Goal: Task Accomplishment & Management: Manage account settings

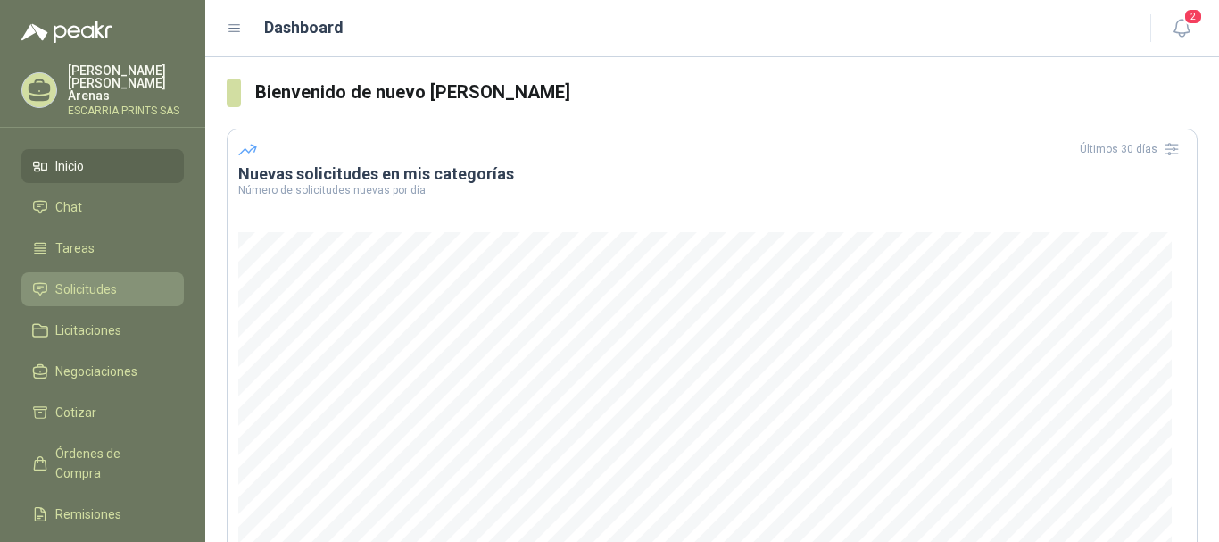
click at [133, 279] on li "Solicitudes" at bounding box center [102, 289] width 141 height 20
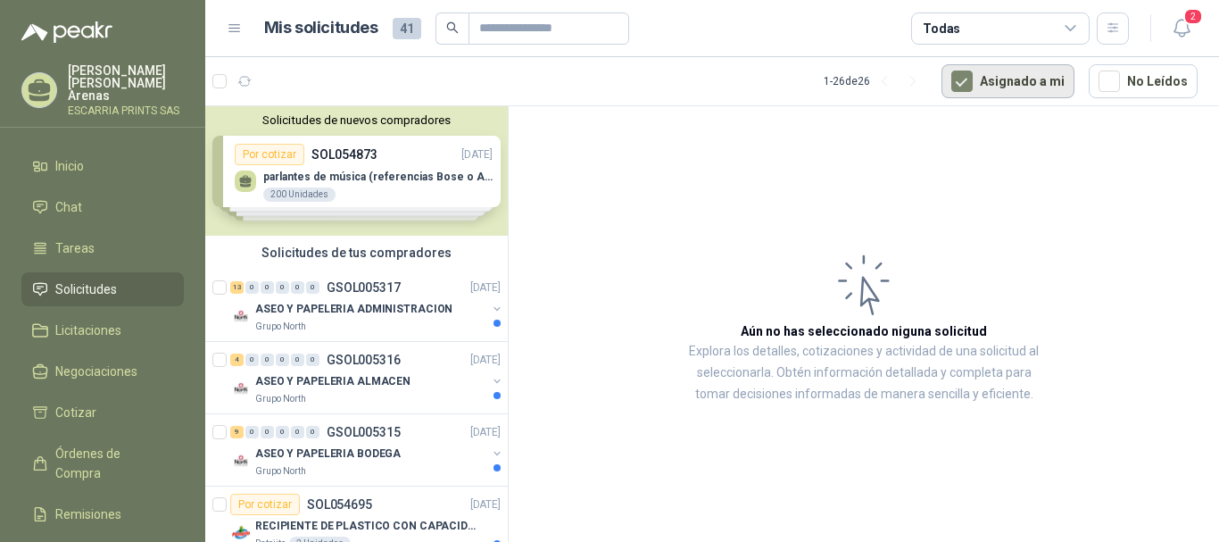
click at [997, 79] on button "Asignado a mi" at bounding box center [1007, 81] width 133 height 34
click at [344, 165] on div "Solicitudes de nuevos compradores Por cotizar SOL054873 [DATE] parlantes de mús…" at bounding box center [356, 170] width 303 height 129
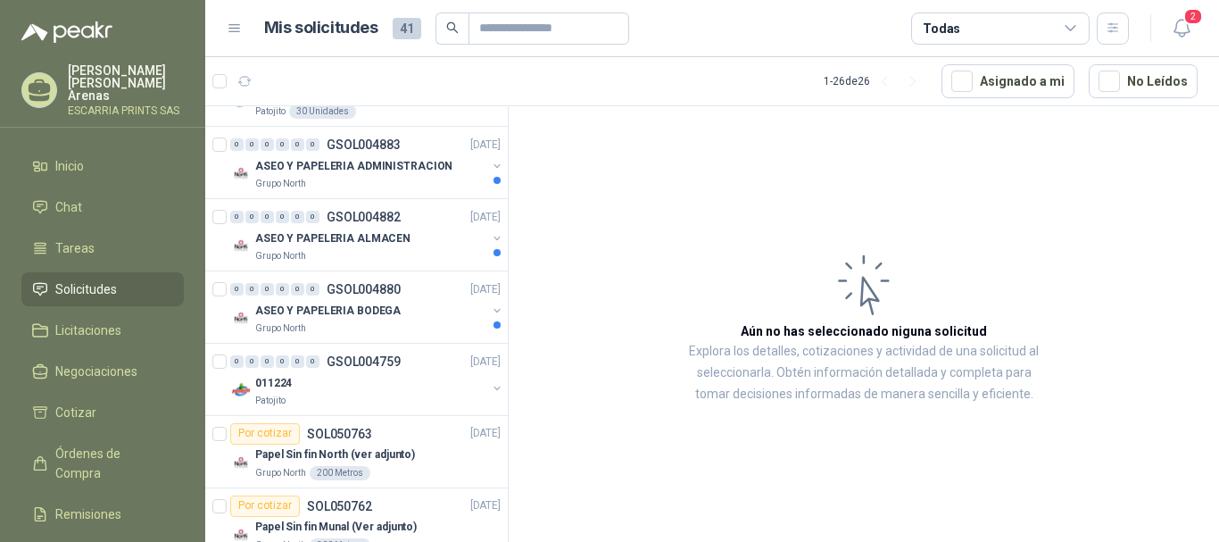
scroll to position [1935, 0]
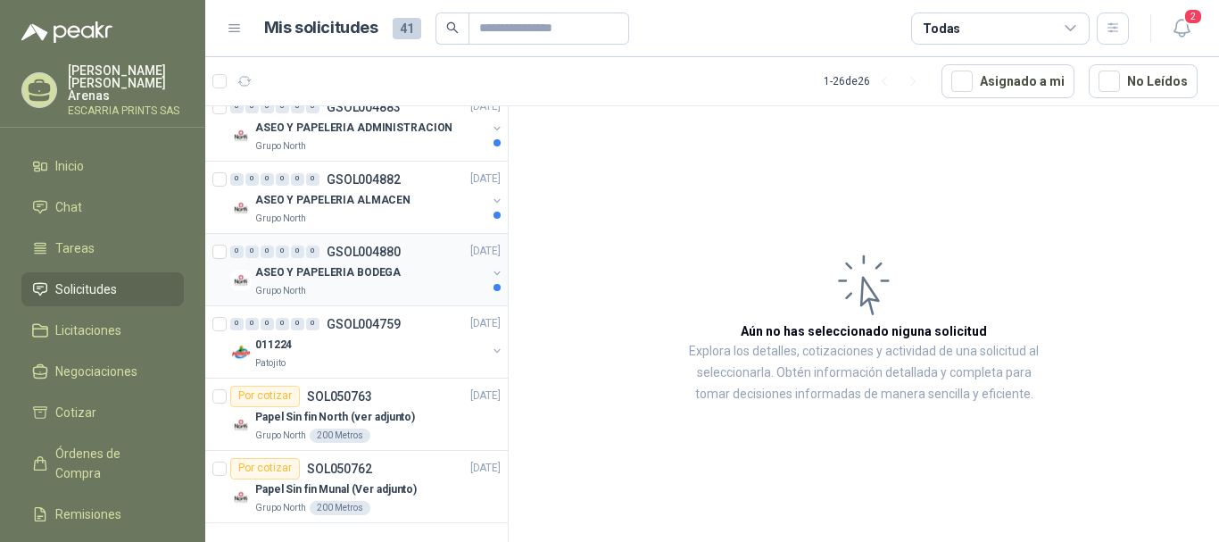
click at [377, 274] on p "ASEO Y PAPELERIA BODEGA" at bounding box center [327, 272] width 145 height 17
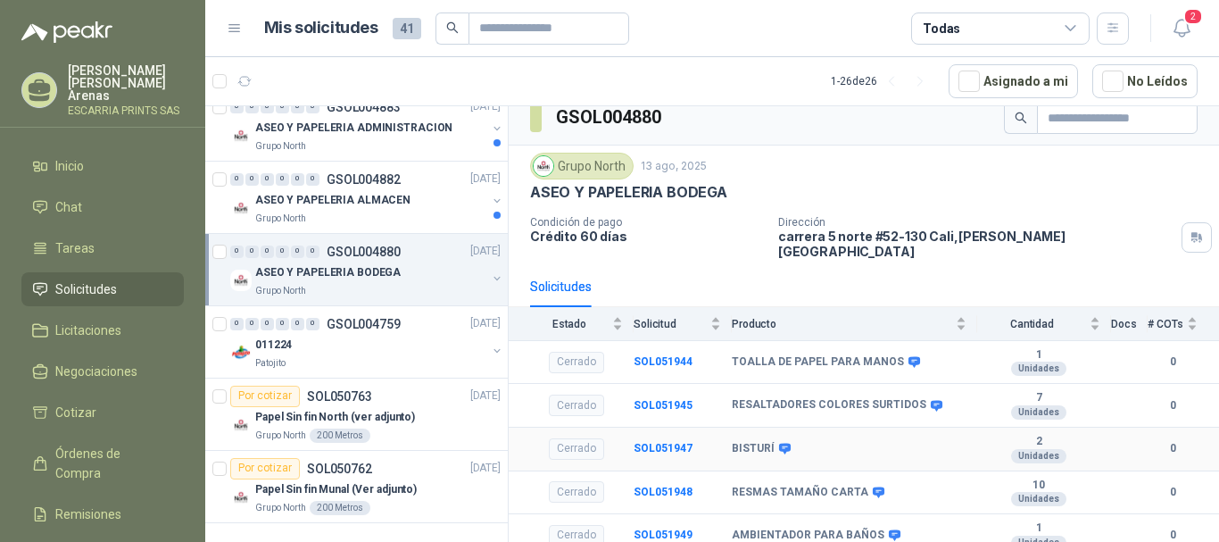
scroll to position [55, 0]
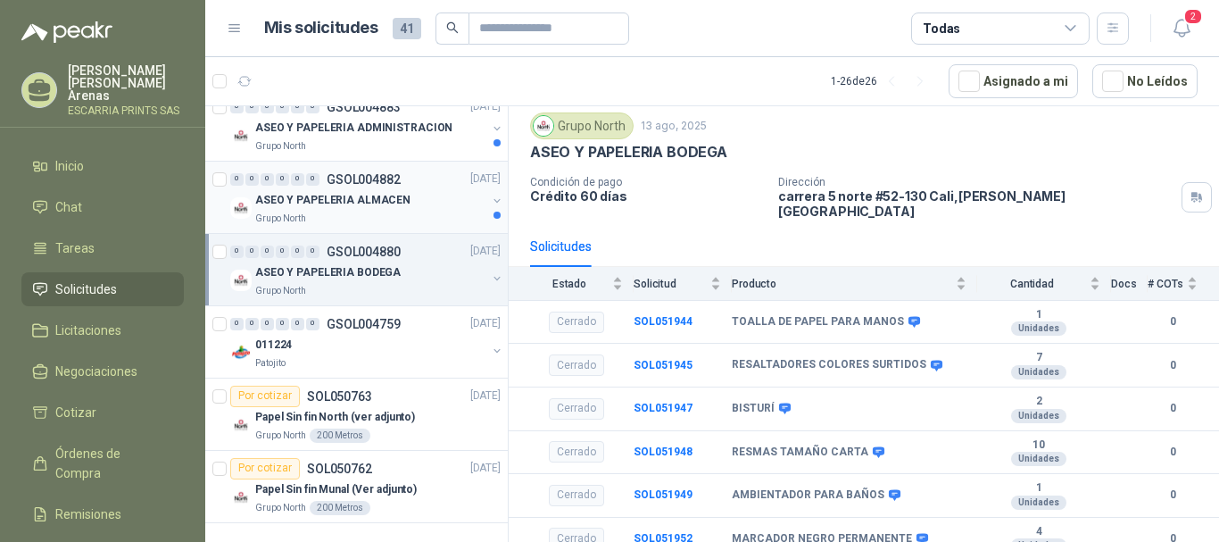
click at [346, 191] on div "ASEO Y PAPELERIA ALMACEN" at bounding box center [370, 200] width 231 height 21
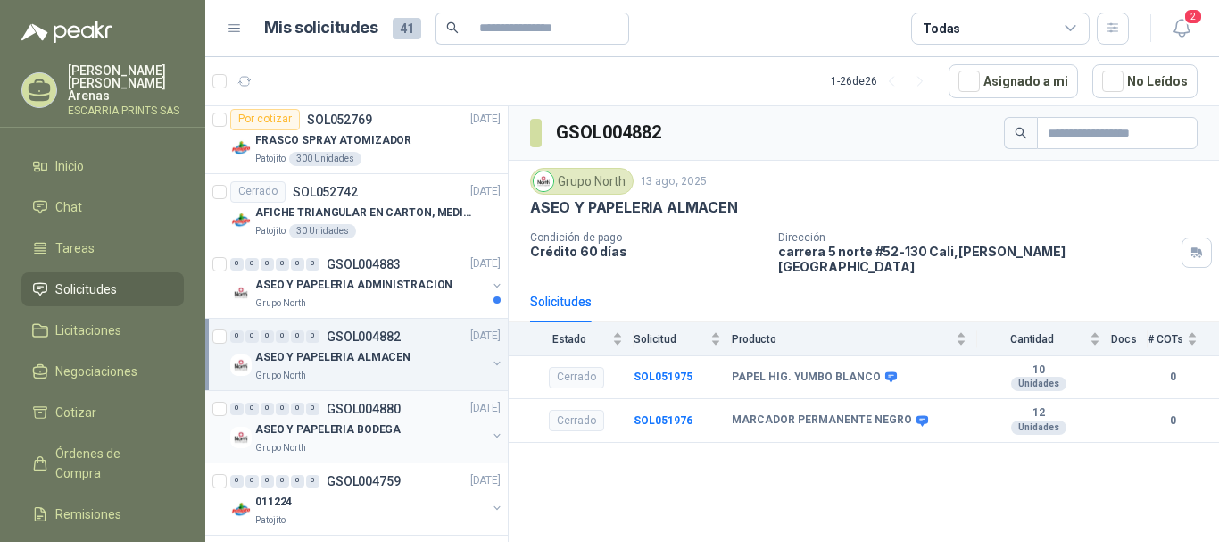
scroll to position [1756, 0]
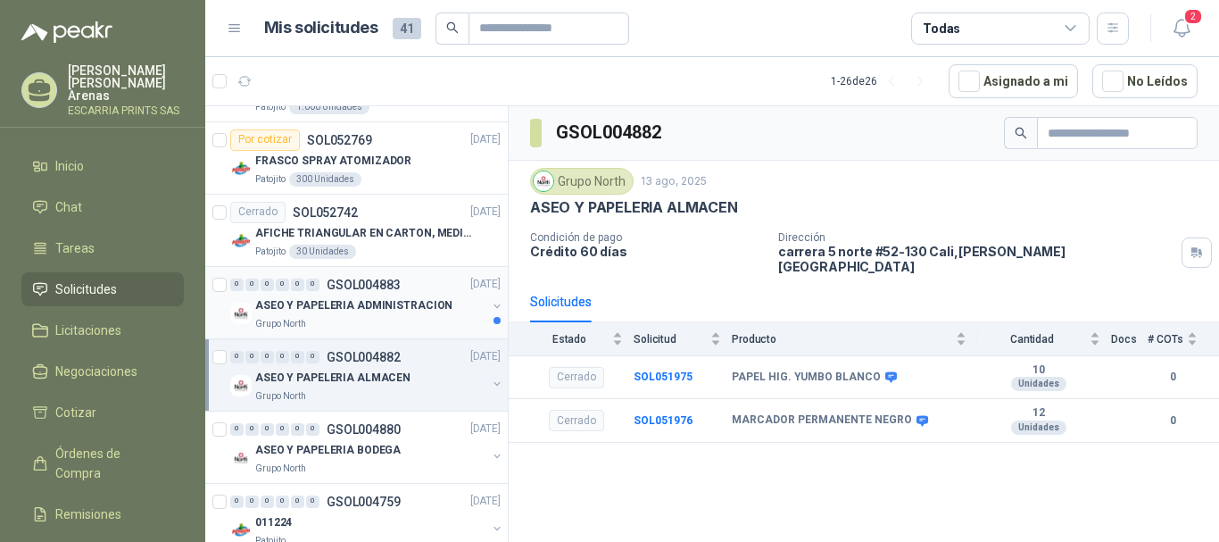
click at [375, 316] on div "ASEO Y PAPELERIA ADMINISTRACION" at bounding box center [370, 305] width 231 height 21
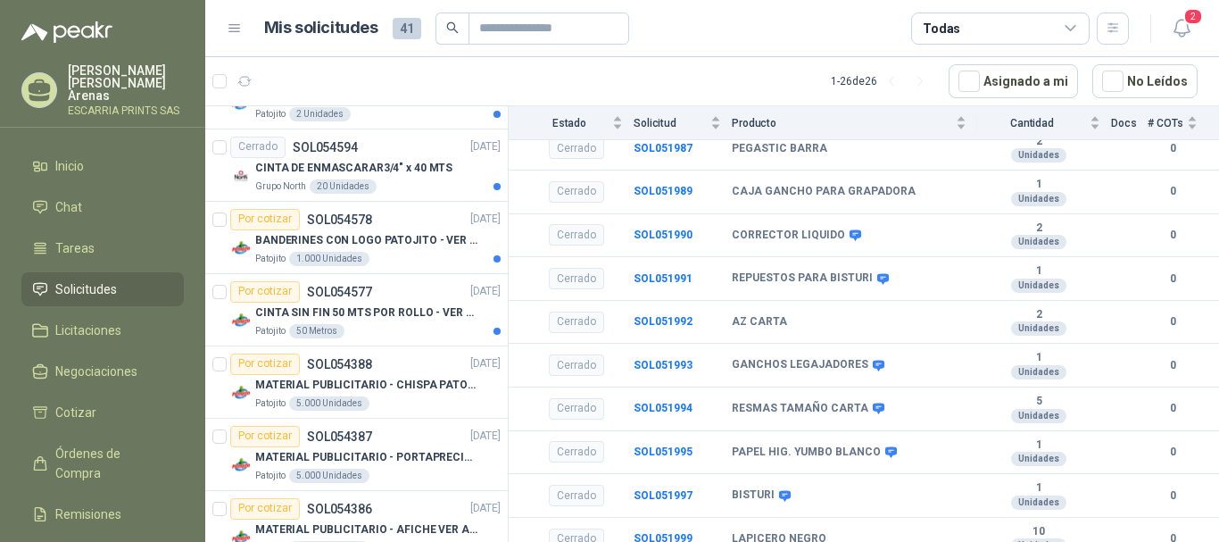
scroll to position [596, 0]
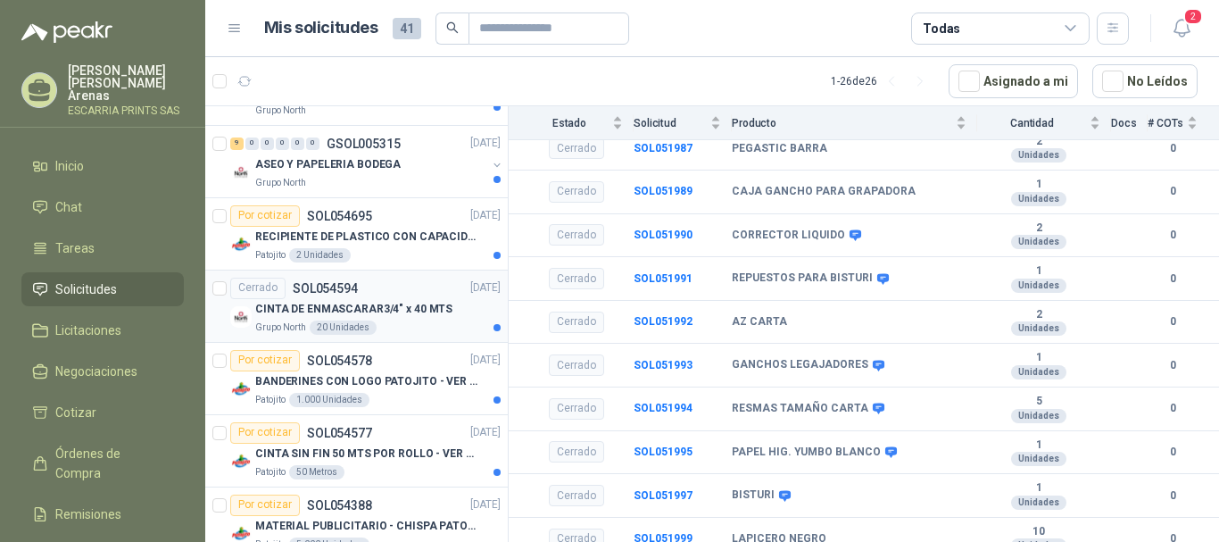
click at [335, 319] on div "CINTA DE ENMASCARAR3/4" x 40 MTS" at bounding box center [377, 309] width 245 height 21
